Goal: Transaction & Acquisition: Purchase product/service

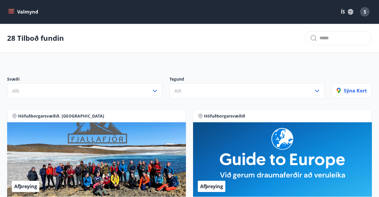
click at [11, 12] on icon "menu" at bounding box center [11, 12] width 6 height 6
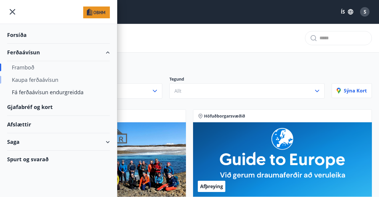
click at [38, 80] on div "Kaupa ferðaávísun" at bounding box center [58, 80] width 93 height 12
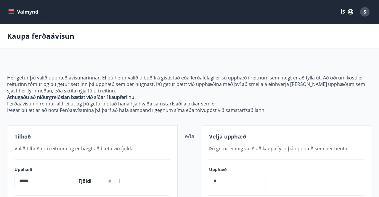
click at [9, 10] on icon "menu" at bounding box center [11, 12] width 6 height 6
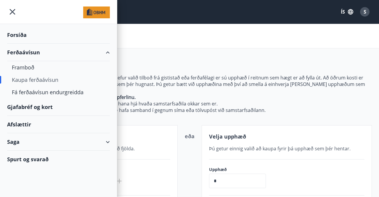
click at [31, 105] on div "Gjafabréf og kort" at bounding box center [58, 107] width 103 height 17
click at [15, 34] on div "Forsíða" at bounding box center [58, 34] width 103 height 17
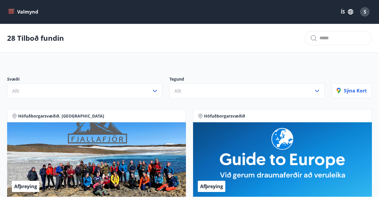
click at [12, 9] on icon "menu" at bounding box center [12, 9] width 7 height 1
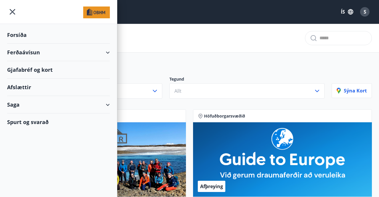
click at [20, 33] on div "Forsíða" at bounding box center [58, 34] width 103 height 17
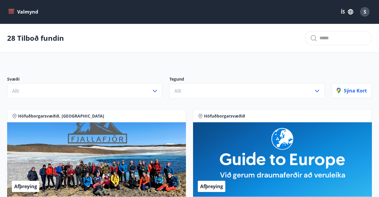
click at [295, 81] on p "Tegund" at bounding box center [246, 79] width 155 height 7
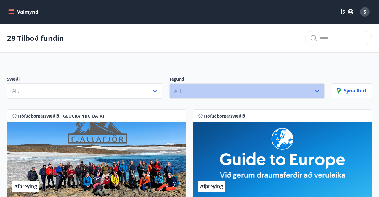
click at [317, 95] on button "Allt" at bounding box center [246, 90] width 155 height 15
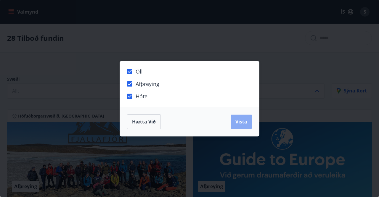
click at [239, 118] on button "Vista" at bounding box center [241, 122] width 21 height 14
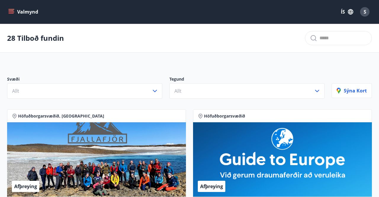
click at [11, 11] on icon "menu" at bounding box center [11, 10] width 5 height 1
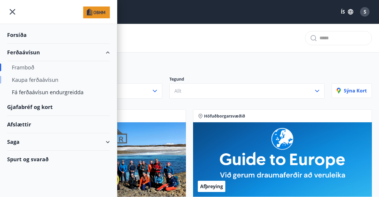
click at [43, 82] on div "Kaupa ferðaávísun" at bounding box center [58, 80] width 93 height 12
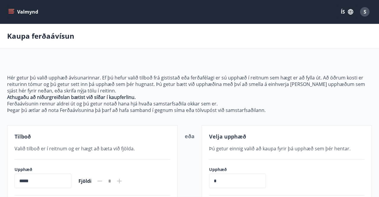
click at [11, 13] on icon "menu" at bounding box center [11, 13] width 5 height 1
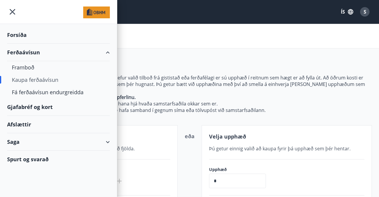
click at [37, 82] on div "Kaupa ferðaávísun" at bounding box center [58, 80] width 93 height 12
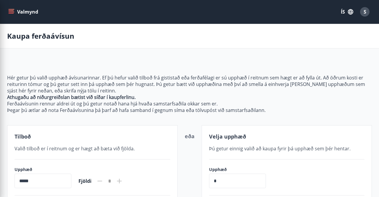
click at [243, 48] on main "[PERSON_NAME] ferðaávísun Hér getur þú valið upphæð ávísunarinnar. Ef þú hefur …" at bounding box center [189, 124] width 379 height 201
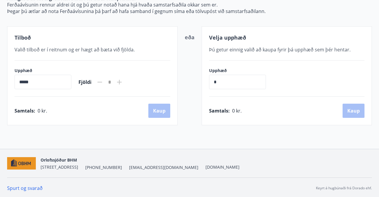
scroll to position [100, 0]
